Goal: Transaction & Acquisition: Purchase product/service

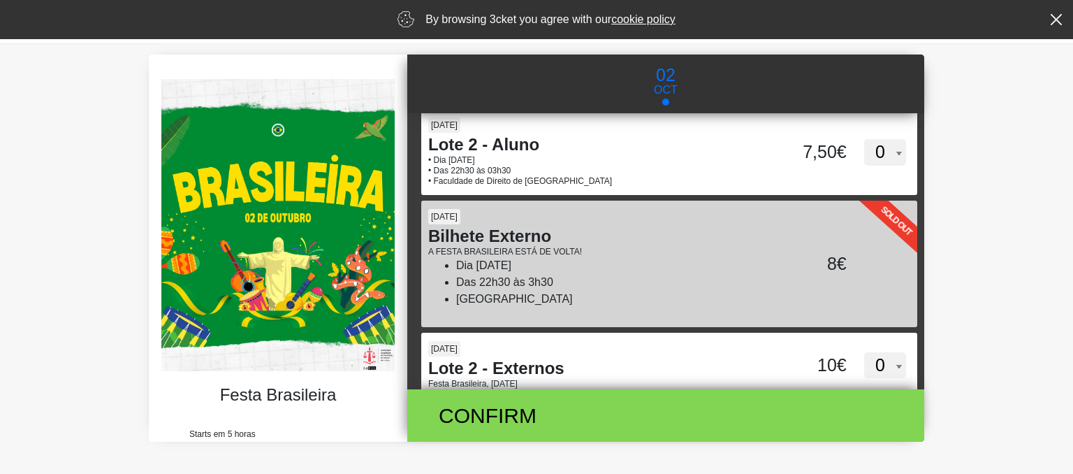
scroll to position [397, 0]
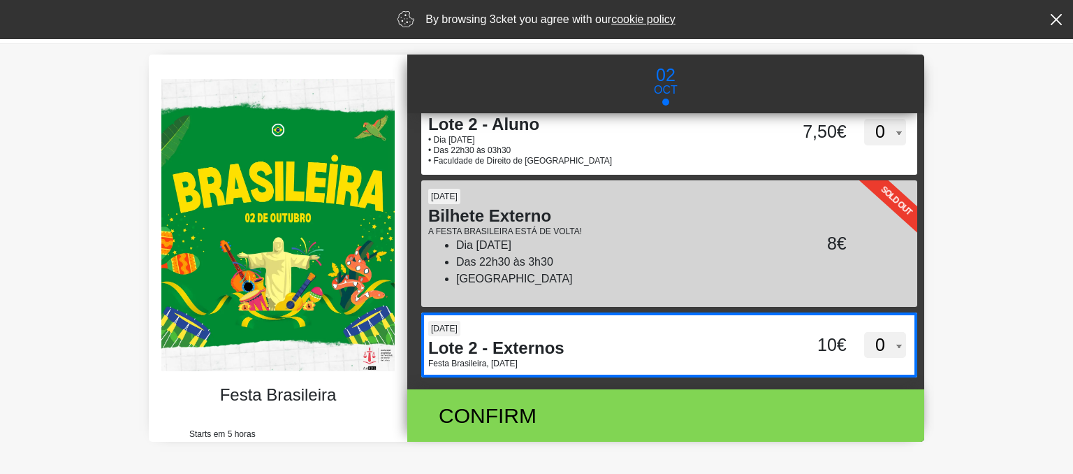
click at [900, 344] on select "0 1 2 3 4 5 6 7 8 9 10 11 12 13 14 15" at bounding box center [885, 345] width 42 height 27
select select "1"
click at [864, 332] on select "0 1 2 3 4 5 6 7 8 9 10 11 12 13 14 15" at bounding box center [885, 345] width 42 height 27
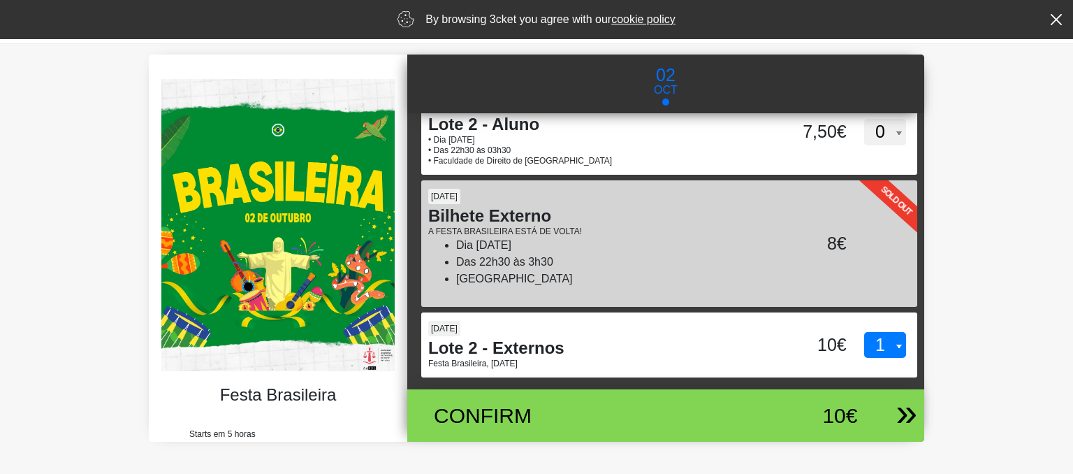
click at [722, 410] on div "Confirm" at bounding box center [581, 415] width 316 height 31
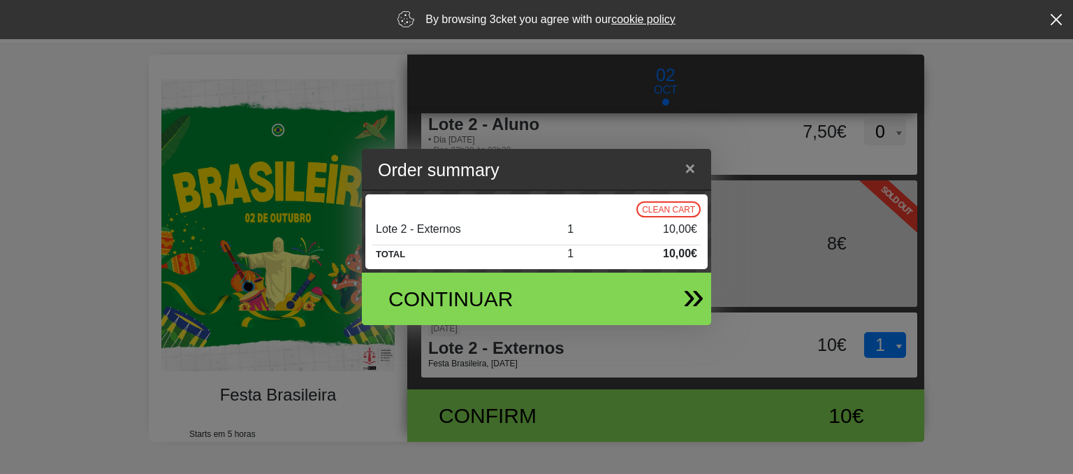
click at [567, 306] on div "Continuar" at bounding box center [480, 298] width 204 height 31
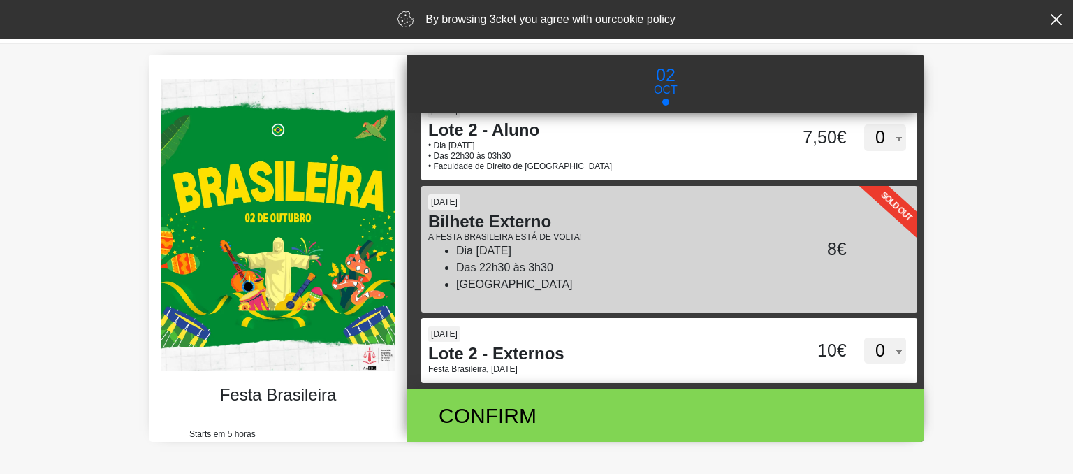
scroll to position [397, 0]
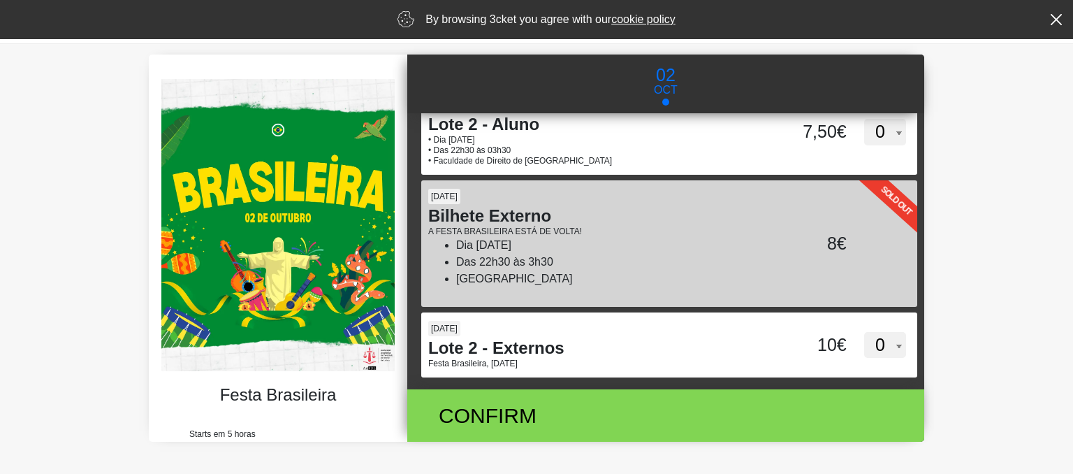
click at [759, 254] on li "Das 22h30 às 3h30" at bounding box center [617, 262] width 323 height 17
